Goal: Information Seeking & Learning: Learn about a topic

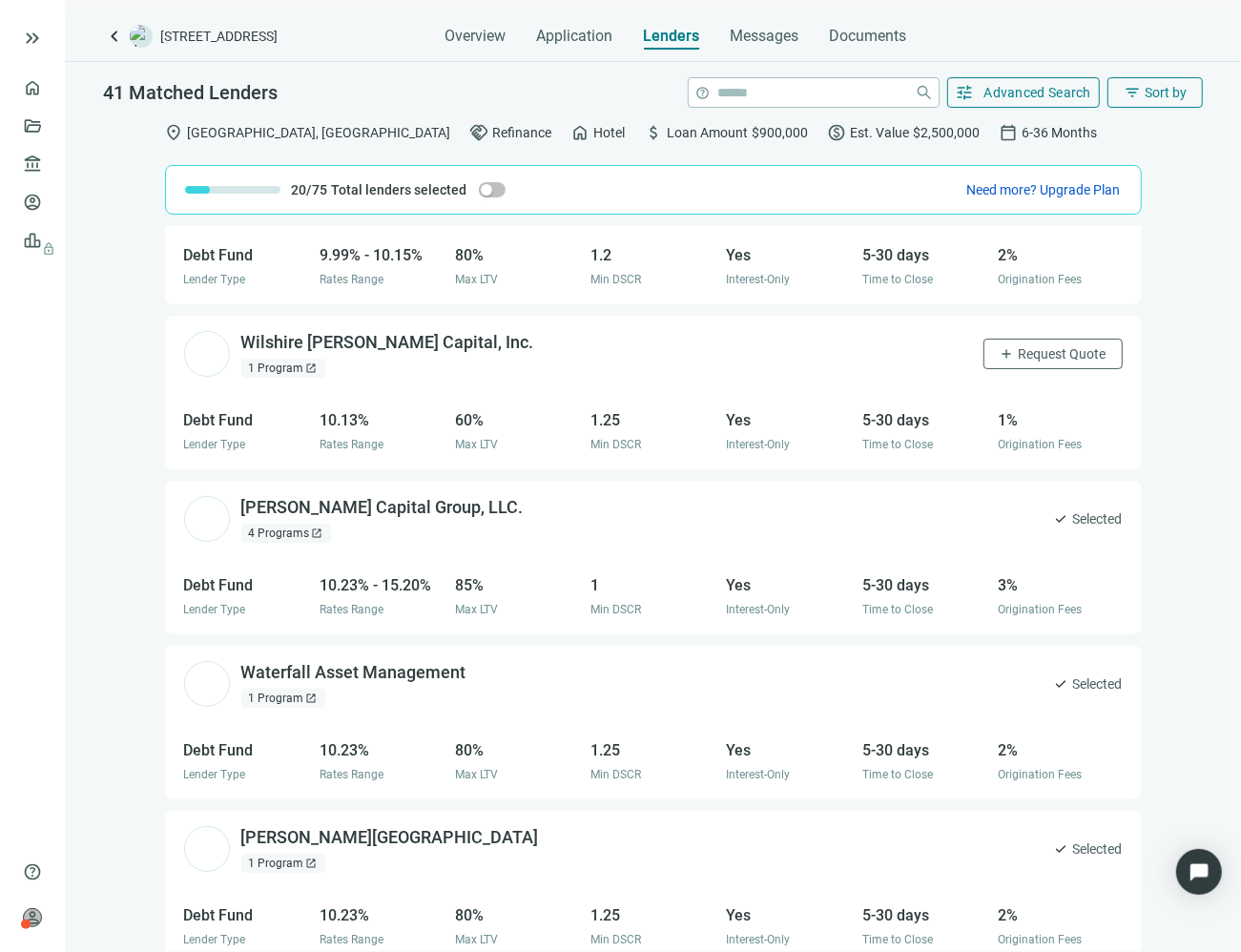
scroll to position [3978, 0]
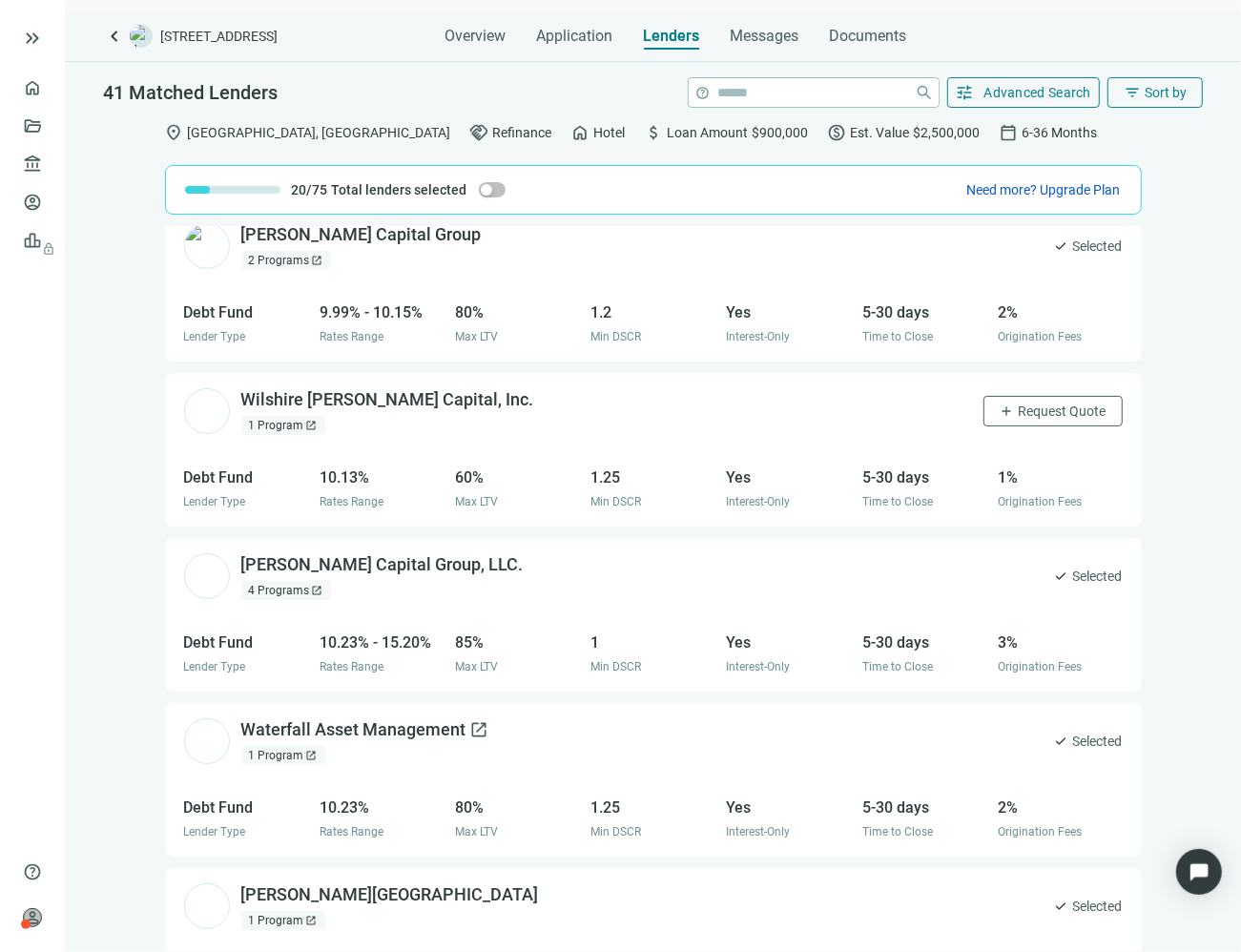
click at [386, 731] on div "Waterfall Asset Management open_in_new" at bounding box center [365, 730] width 248 height 24
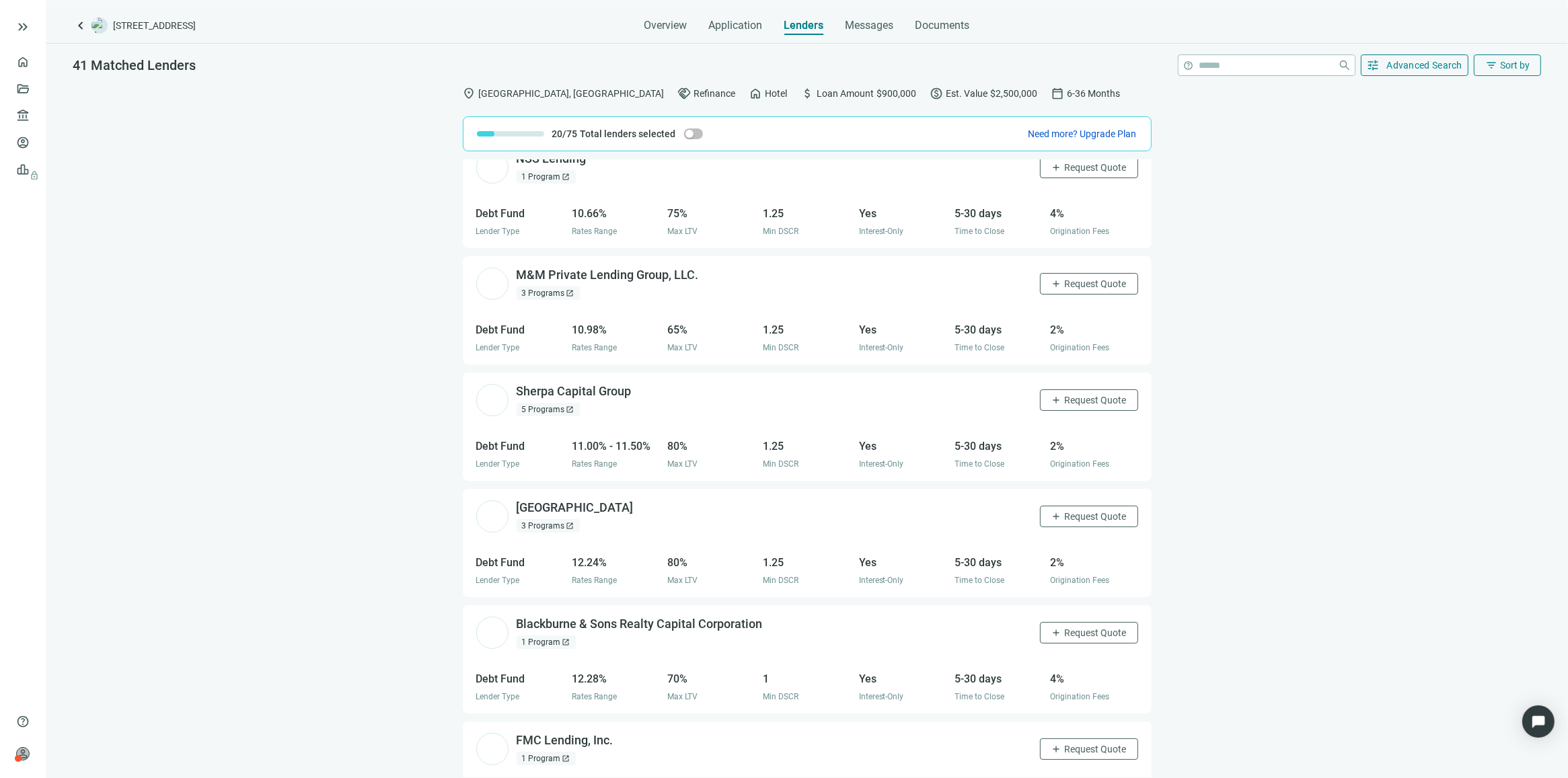
scroll to position [4146, 0]
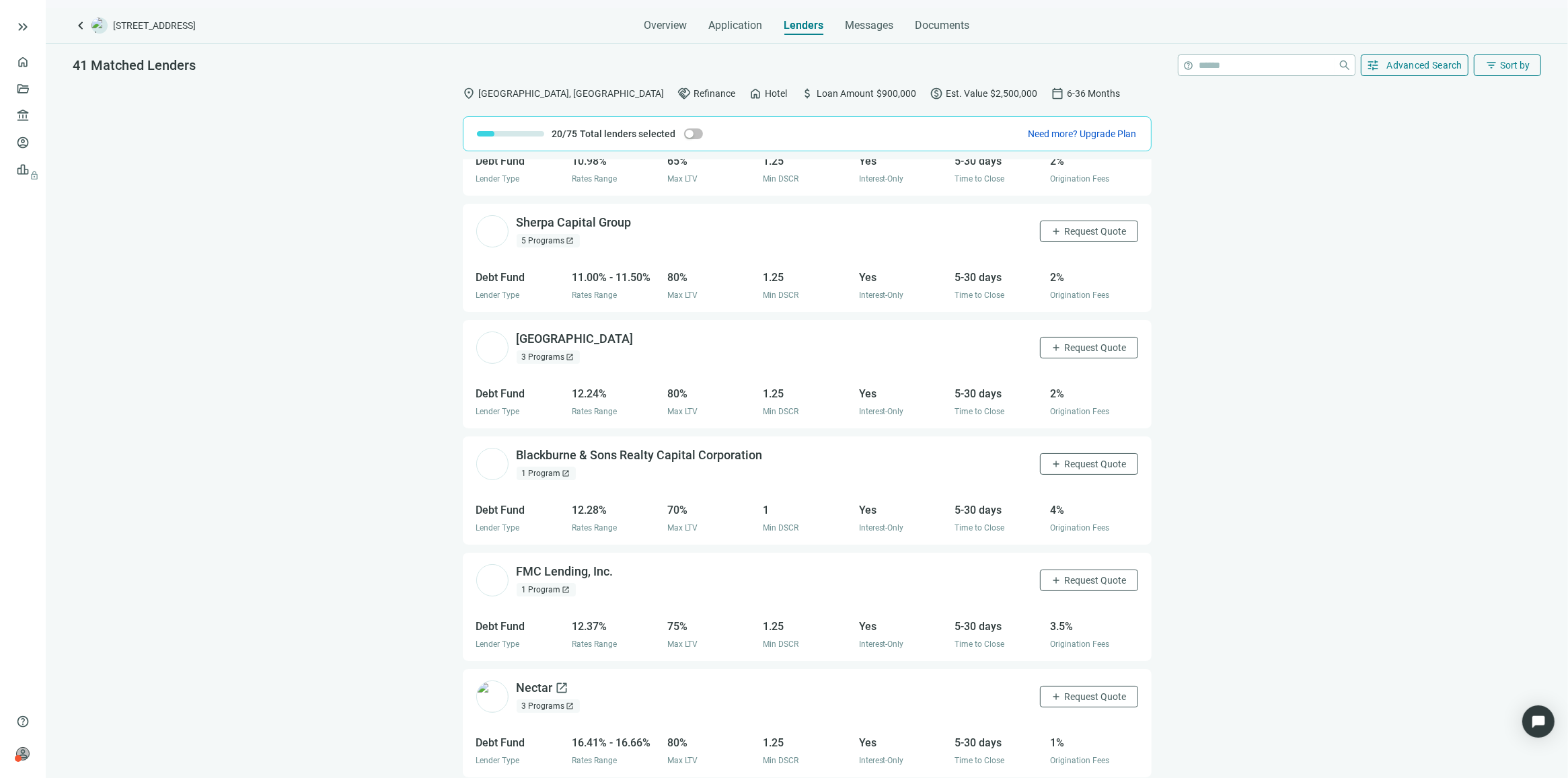
click at [526, 670] on div "Nectar open_in_new" at bounding box center [543, 688] width 53 height 17
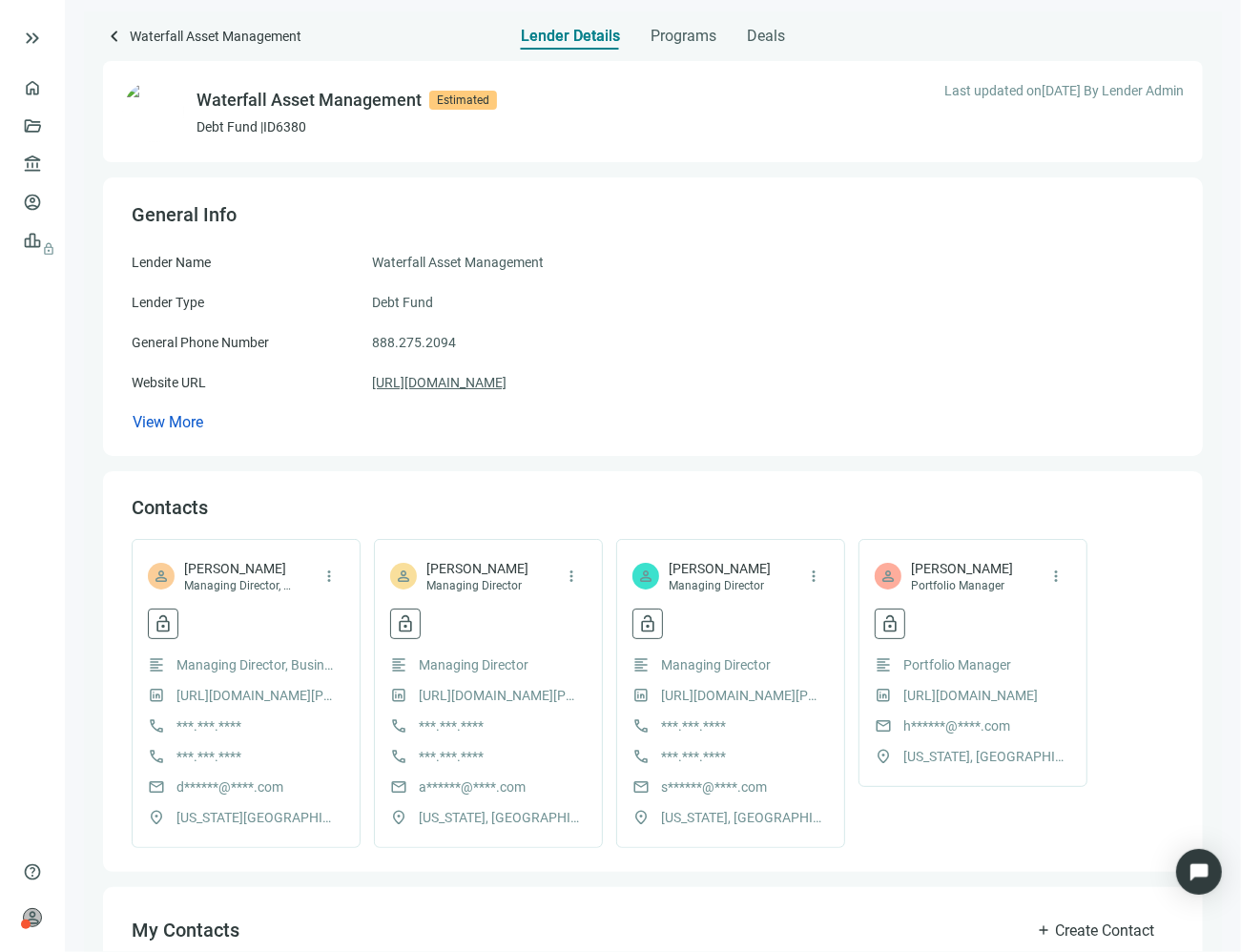
click at [506, 381] on link "[URL][DOMAIN_NAME]" at bounding box center [439, 382] width 135 height 21
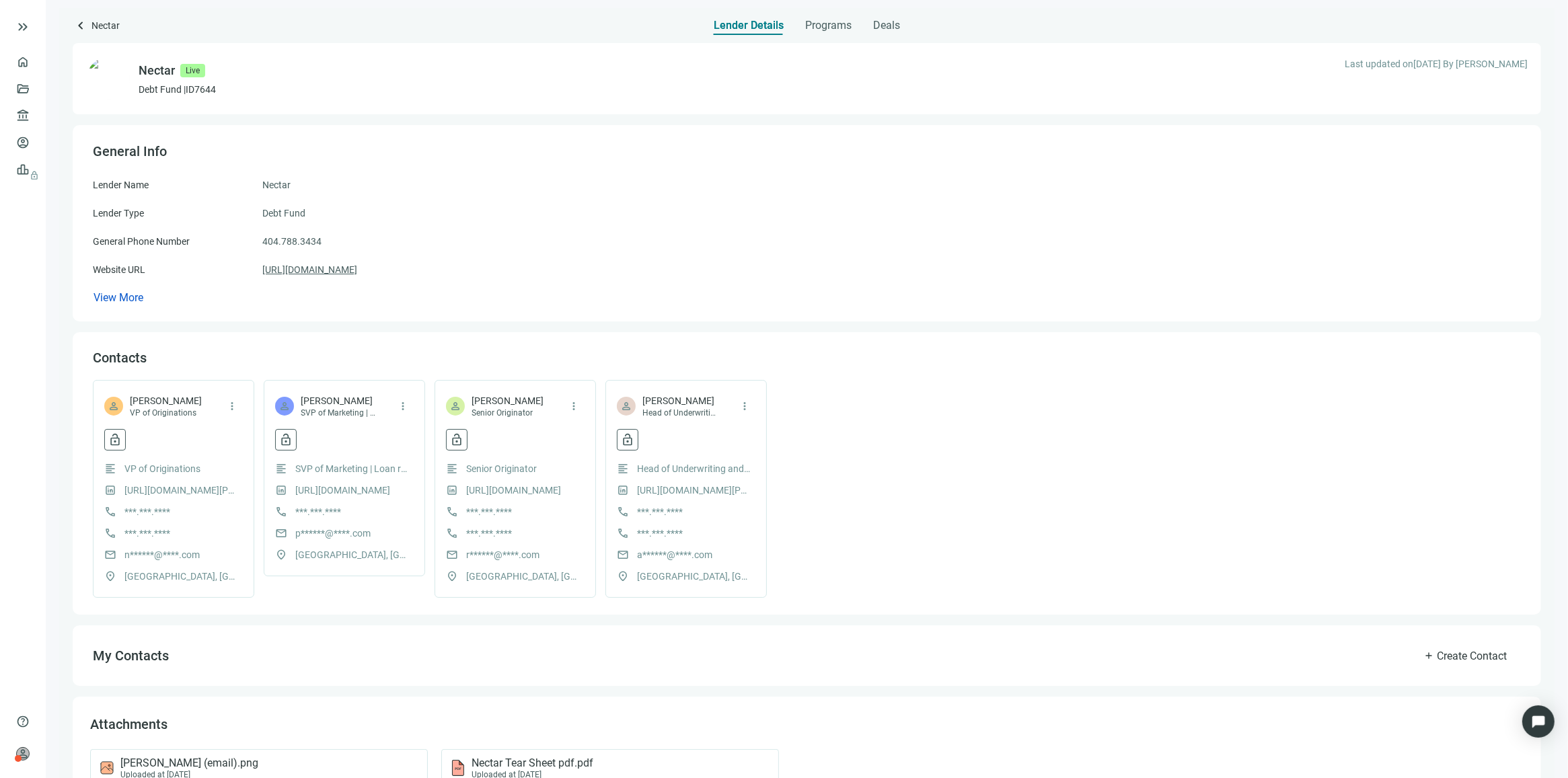
click at [328, 269] on link "https://usenectar.com" at bounding box center [310, 269] width 95 height 15
